Goal: Task Accomplishment & Management: Complete application form

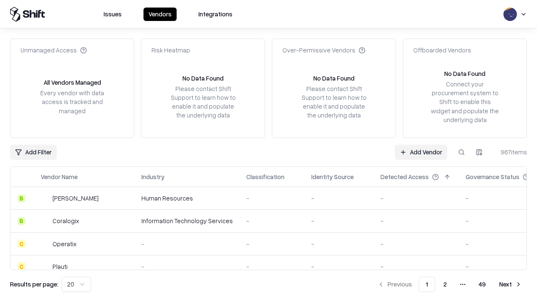
click at [420, 152] on link "Add Vendor" at bounding box center [420, 152] width 52 height 15
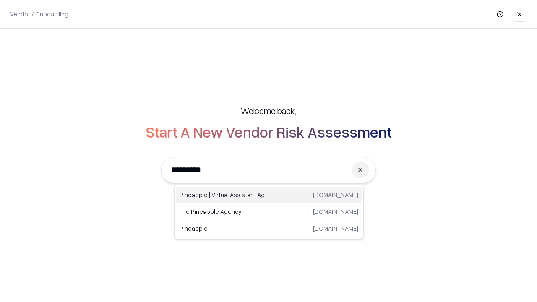
click at [269, 195] on div "Pineapple | Virtual Assistant Agency [DOMAIN_NAME]" at bounding box center [268, 195] width 185 height 17
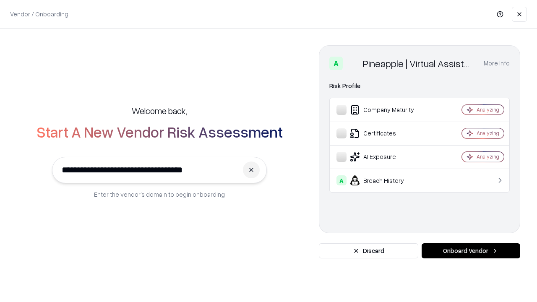
type input "**********"
click at [470, 251] on button "Onboard Vendor" at bounding box center [470, 250] width 99 height 15
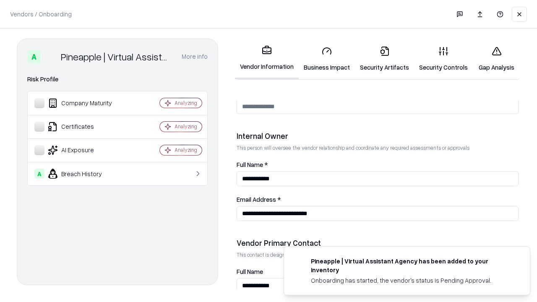
scroll to position [434, 0]
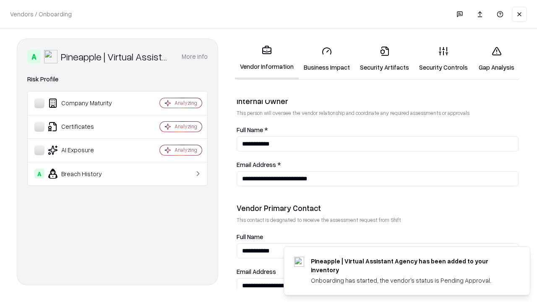
click at [327, 59] on link "Business Impact" at bounding box center [326, 58] width 56 height 39
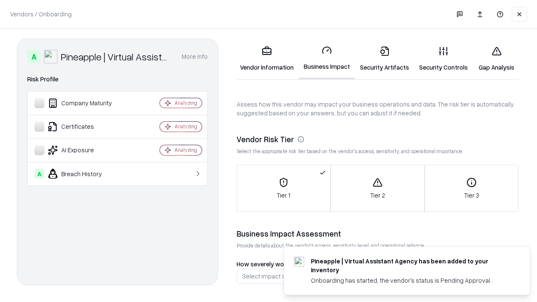
click at [496, 59] on link "Gap Analysis" at bounding box center [495, 58] width 47 height 39
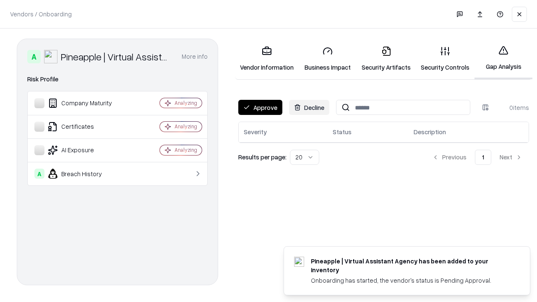
click at [260, 107] on button "Approve" at bounding box center [260, 107] width 44 height 15
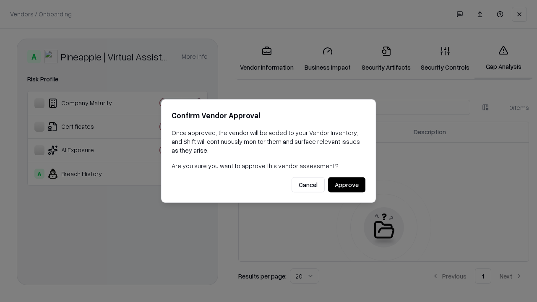
click at [346, 184] on button "Approve" at bounding box center [346, 184] width 37 height 15
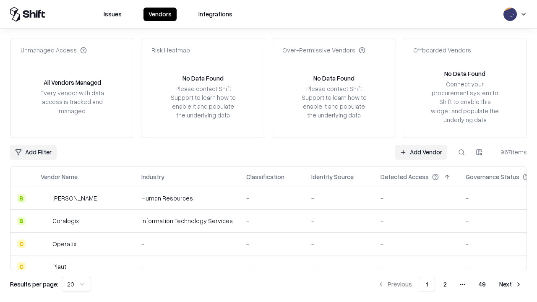
type input "**********"
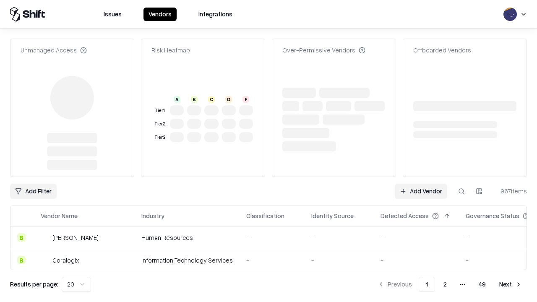
click at [420, 184] on link "Add Vendor" at bounding box center [420, 191] width 52 height 15
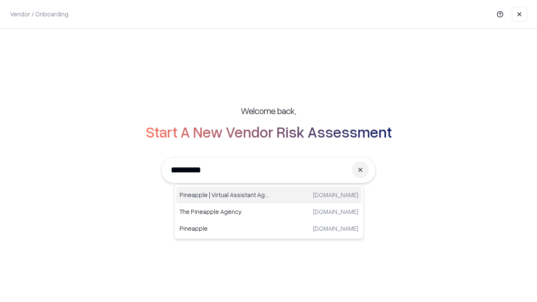
click at [269, 195] on div "Pineapple | Virtual Assistant Agency [DOMAIN_NAME]" at bounding box center [268, 195] width 185 height 17
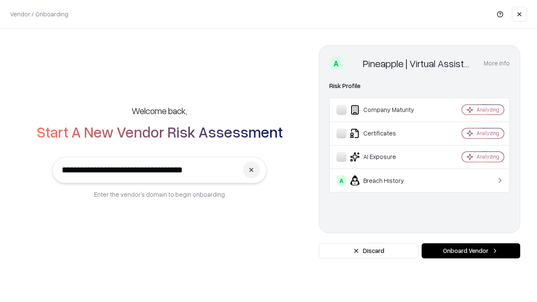
type input "**********"
click at [470, 251] on button "Onboard Vendor" at bounding box center [470, 250] width 99 height 15
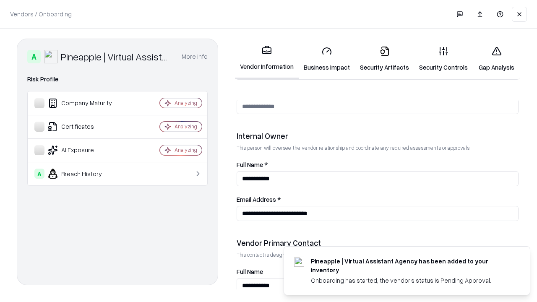
scroll to position [434, 0]
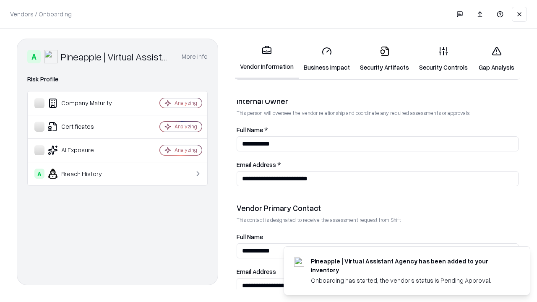
click at [496, 59] on link "Gap Analysis" at bounding box center [495, 58] width 47 height 39
